Goal: Entertainment & Leisure: Browse casually

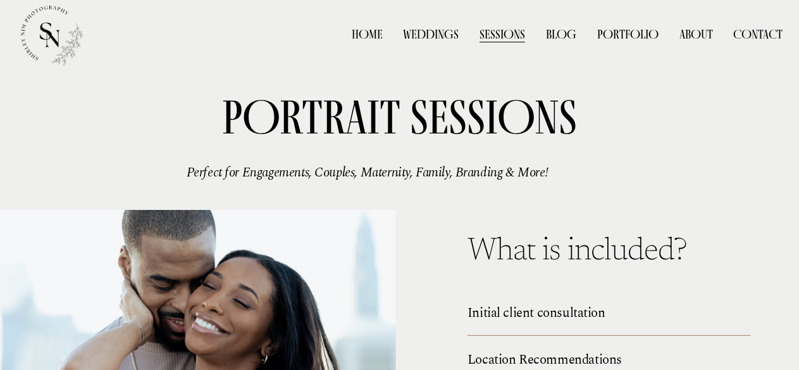
click at [440, 32] on link "Weddings" at bounding box center [432, 34] width 56 height 18
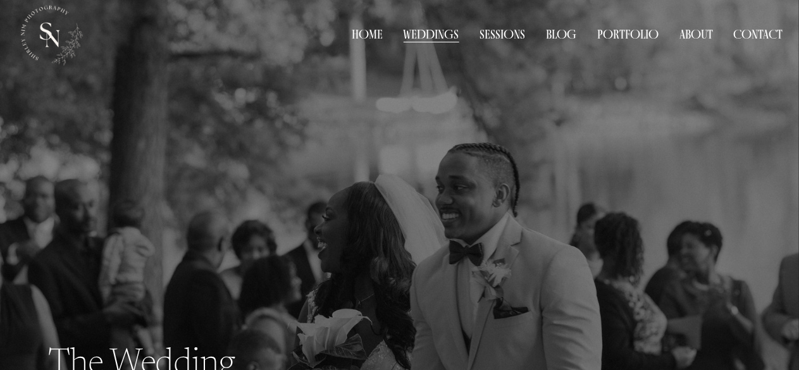
click at [507, 24] on div "Home Weddings Sessions Blog Portfolio Weddings" at bounding box center [400, 35] width 768 height 68
click at [508, 35] on link "Sessions" at bounding box center [503, 34] width 46 height 18
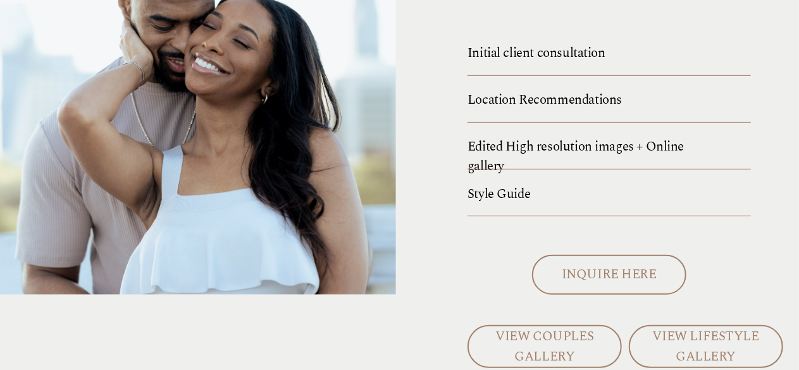
scroll to position [334, 0]
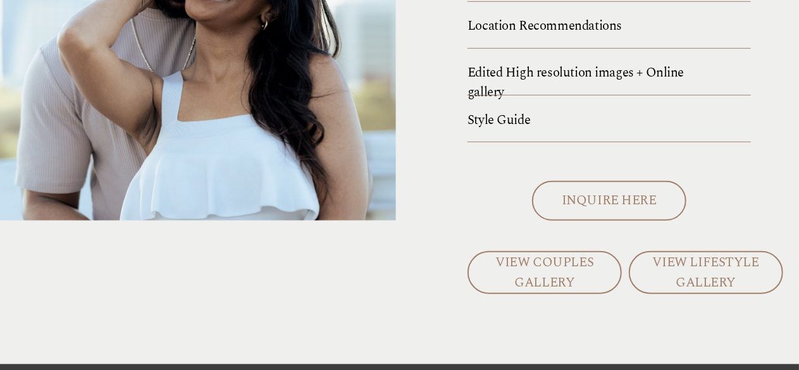
click at [558, 264] on link "VIEW COUPLES GALLERY" at bounding box center [545, 272] width 154 height 43
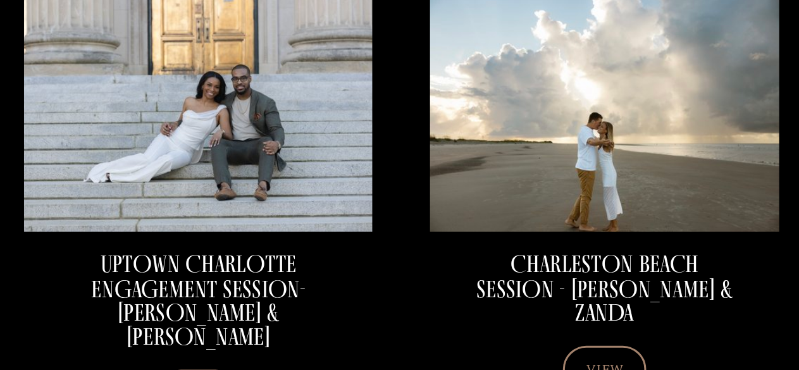
scroll to position [559, 0]
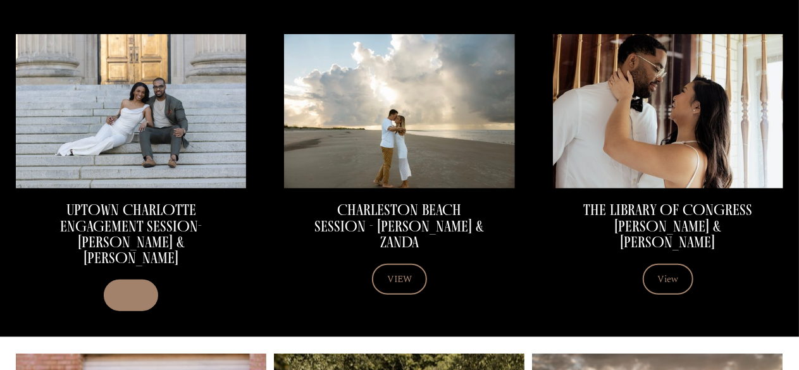
click at [145, 288] on link "VIEW" at bounding box center [131, 295] width 54 height 31
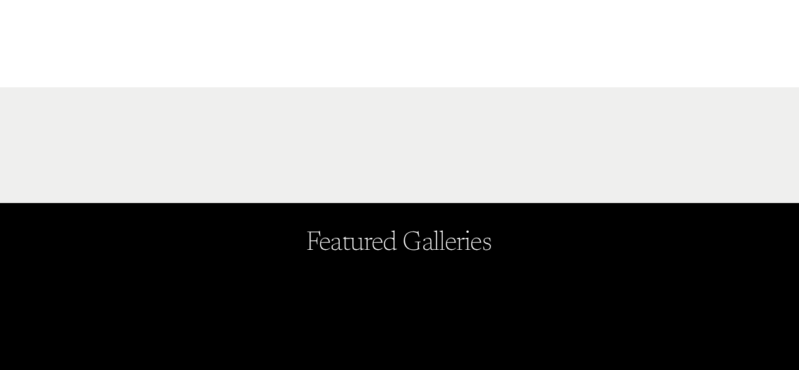
scroll to position [559, 0]
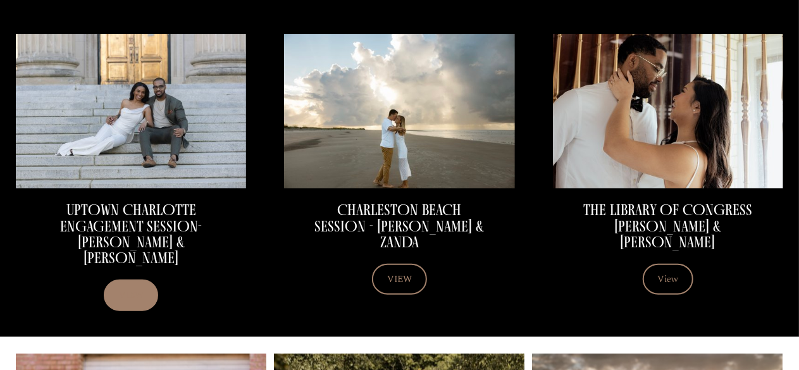
click at [134, 292] on link "VIEW" at bounding box center [131, 295] width 54 height 31
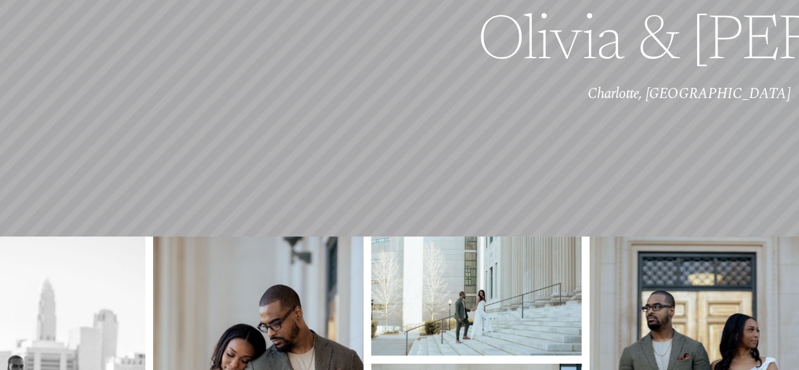
scroll to position [282, 0]
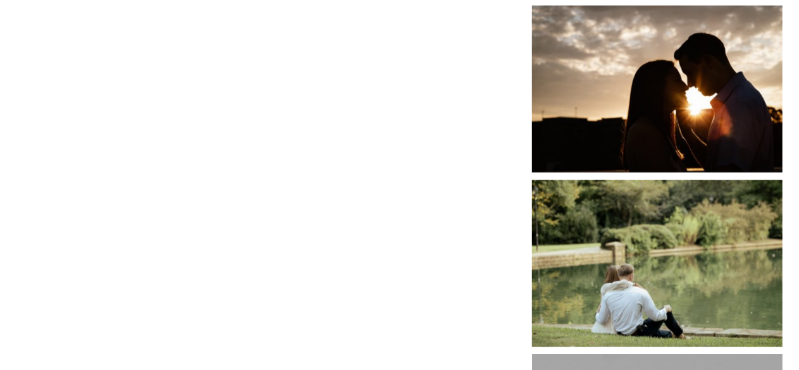
scroll to position [907, 0]
